Goal: Communication & Community: Connect with others

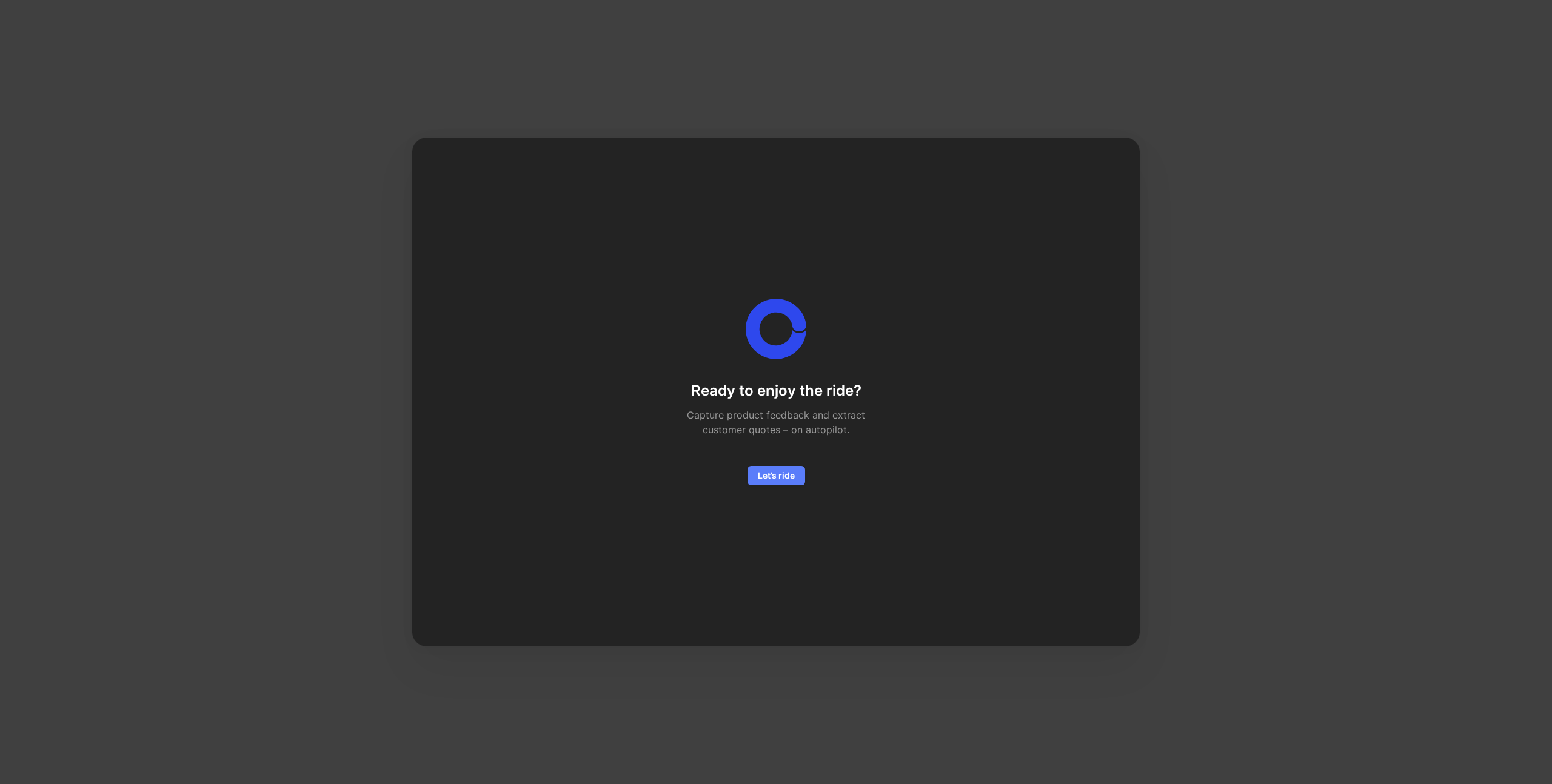
click at [776, 474] on span "Let’s ride" at bounding box center [776, 476] width 37 height 14
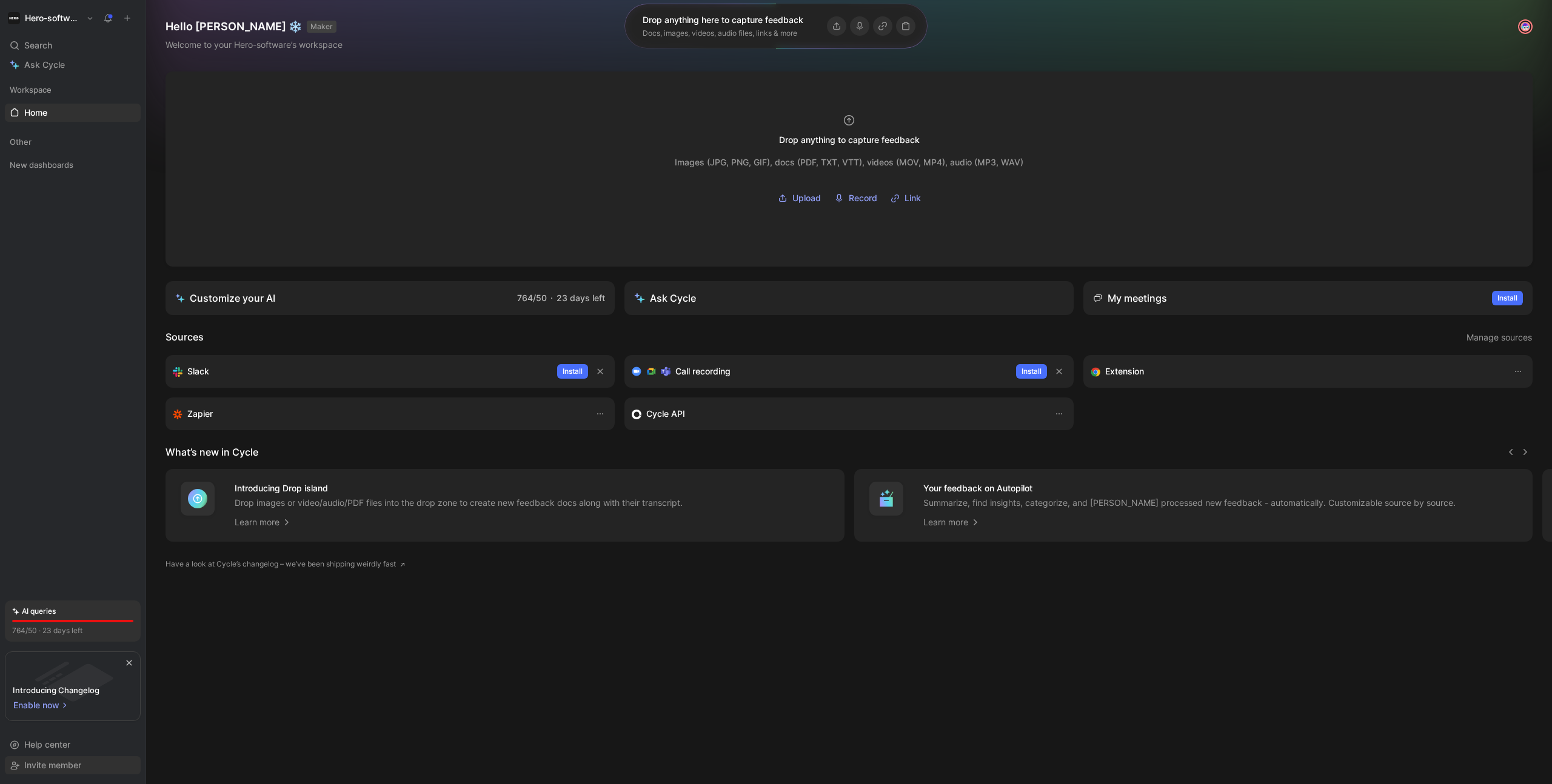
click at [92, 760] on div "Invite member" at bounding box center [72, 766] width 135 height 18
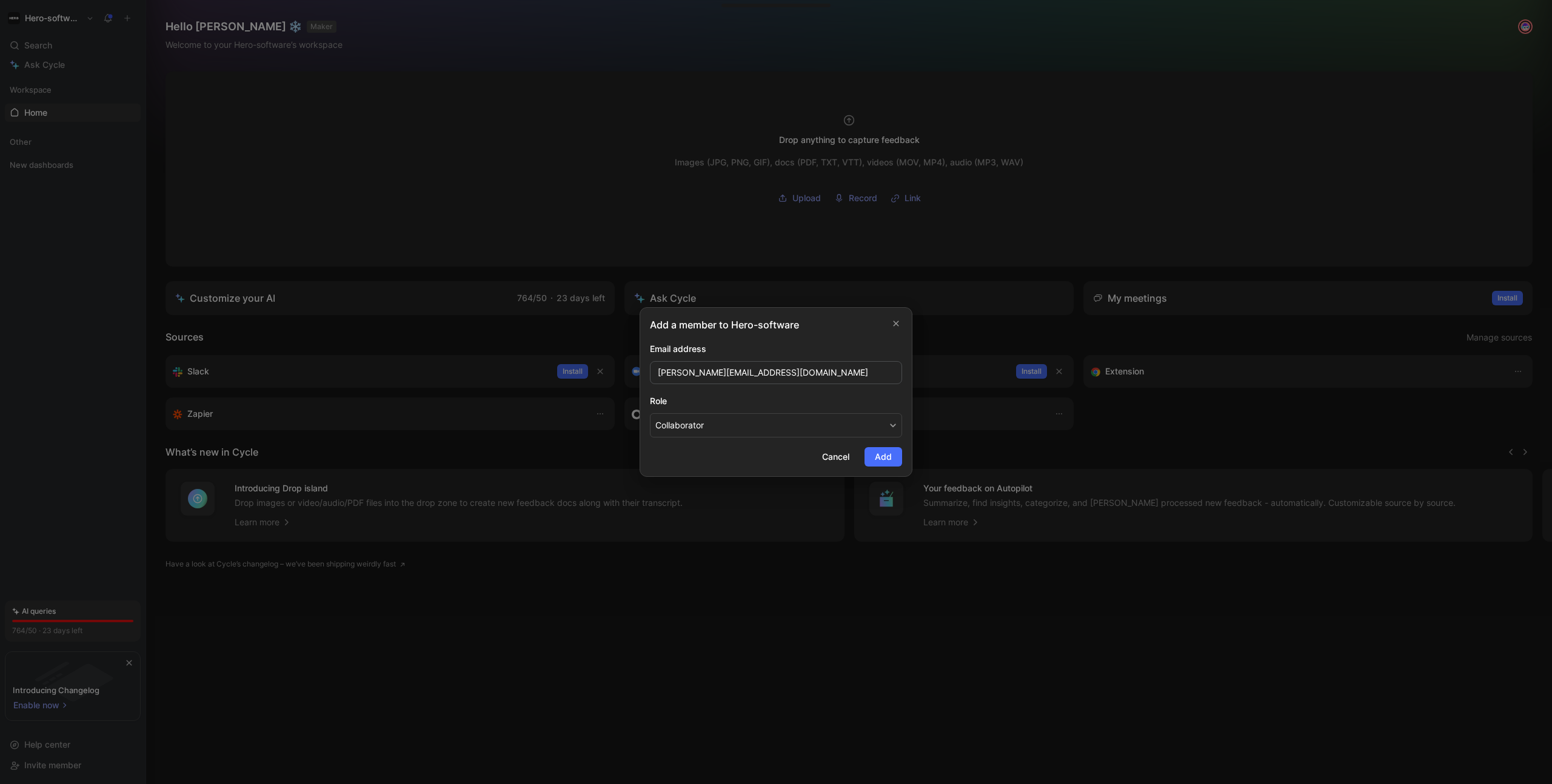
type input "[PERSON_NAME][EMAIL_ADDRESS][DOMAIN_NAME]"
click at [719, 431] on button "Collaborator" at bounding box center [776, 425] width 252 height 24
click at [886, 464] on span "Add" at bounding box center [883, 457] width 17 height 14
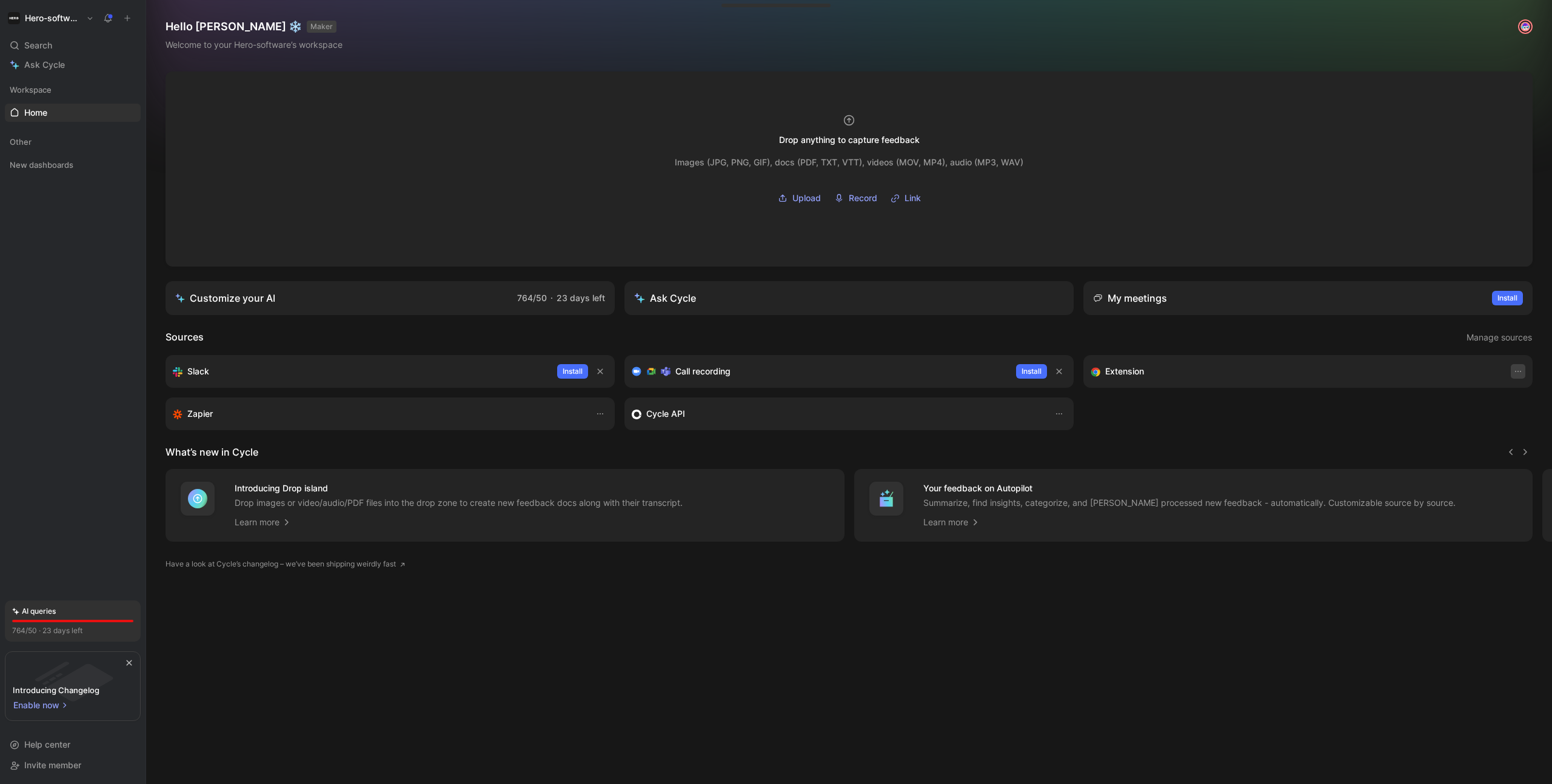
click at [1515, 368] on icon "button" at bounding box center [1518, 371] width 10 height 10
click at [1479, 402] on div "Open" at bounding box center [1491, 397] width 57 height 14
